Goal: Ask a question

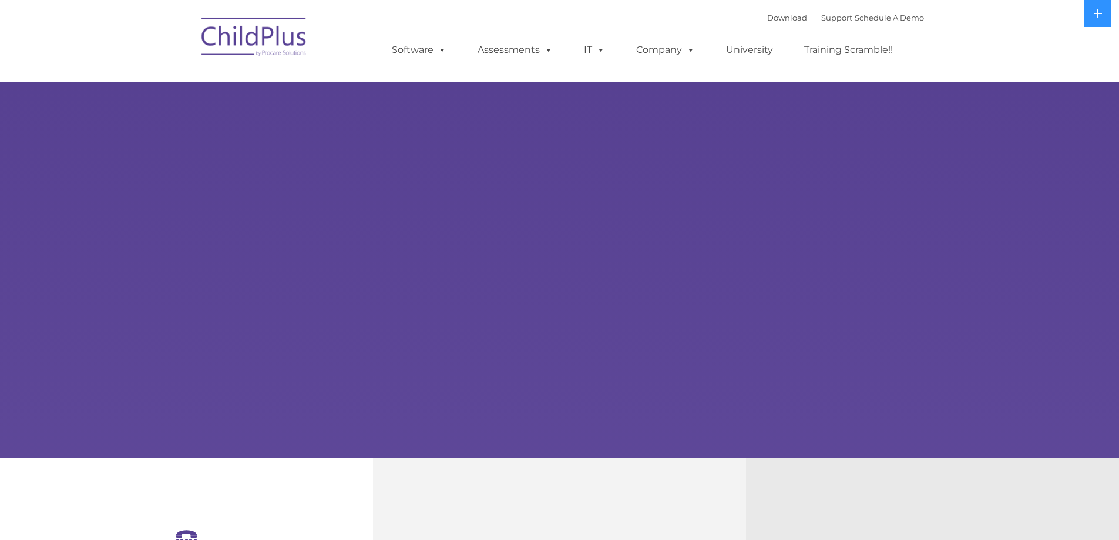
select select "MEDIUM"
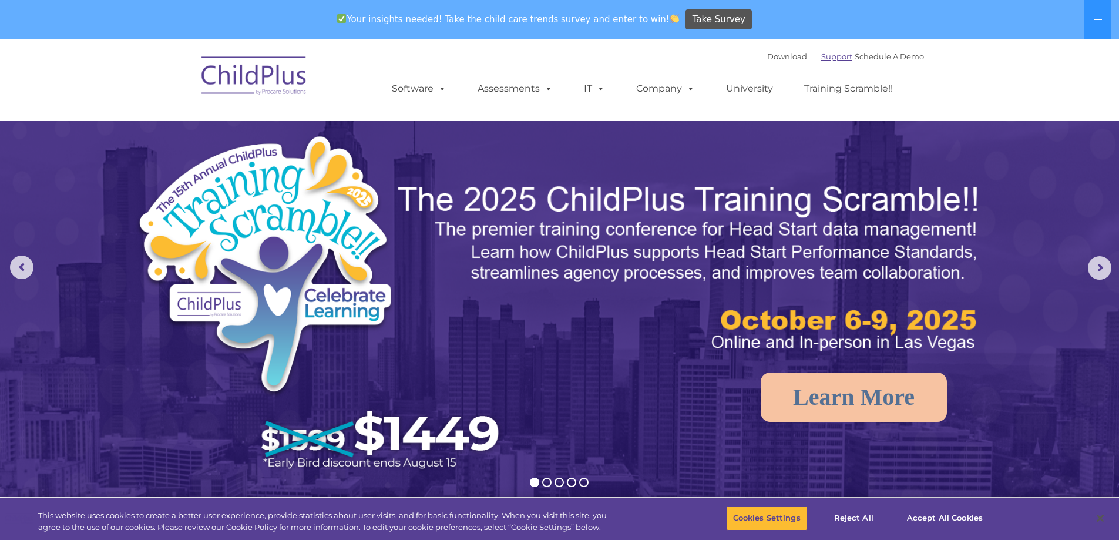
click at [822, 57] on link "Support" at bounding box center [836, 56] width 31 height 9
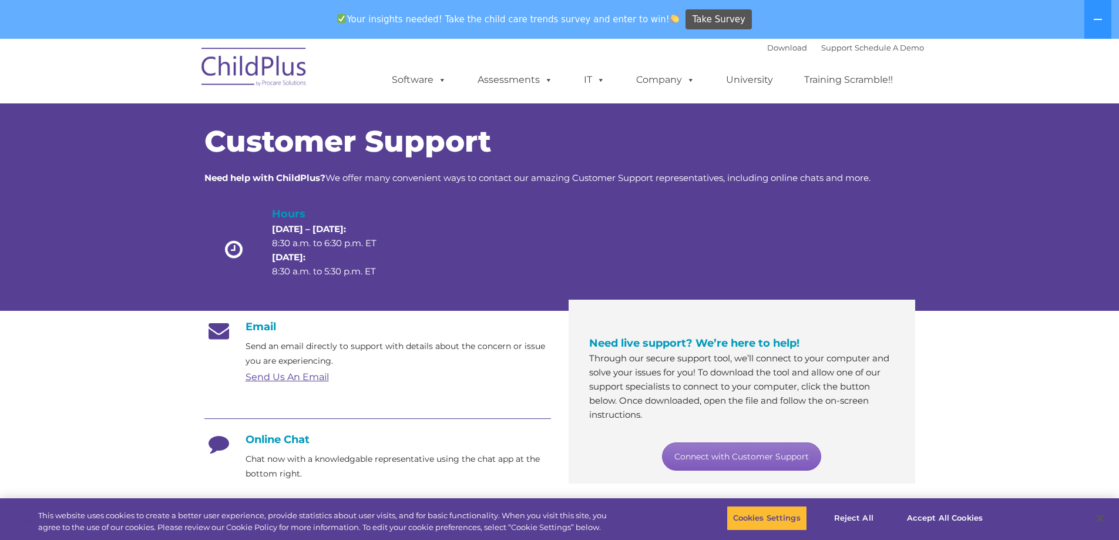
click at [743, 452] on link "Connect with Customer Support" at bounding box center [741, 456] width 159 height 28
click at [721, 450] on link "Connect with Customer Support" at bounding box center [741, 456] width 159 height 28
click at [743, 453] on link "Connect with Customer Support" at bounding box center [741, 456] width 159 height 28
click at [746, 454] on link "Connect with Customer Support" at bounding box center [741, 456] width 159 height 28
